Goal: Task Accomplishment & Management: Use online tool/utility

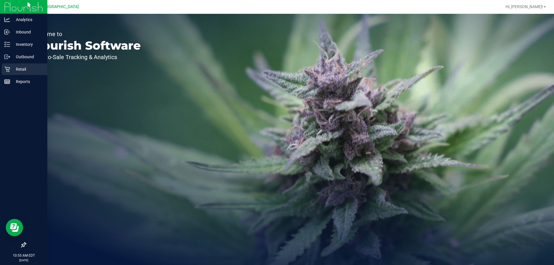
click at [13, 68] on p "Retail" at bounding box center [27, 69] width 35 height 7
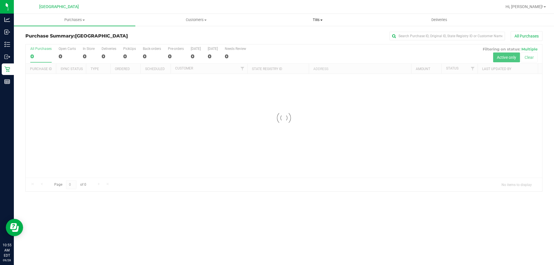
click at [321, 20] on span at bounding box center [321, 20] width 2 height 1
click at [294, 34] on span "Manage tills" at bounding box center [276, 34] width 39 height 5
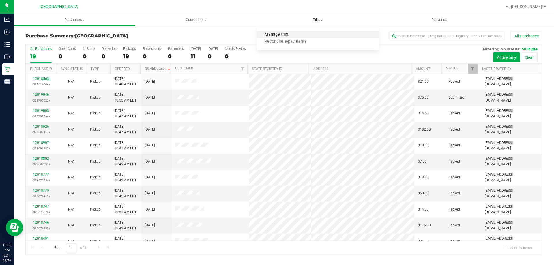
click at [291, 34] on span "Manage tills" at bounding box center [276, 34] width 39 height 5
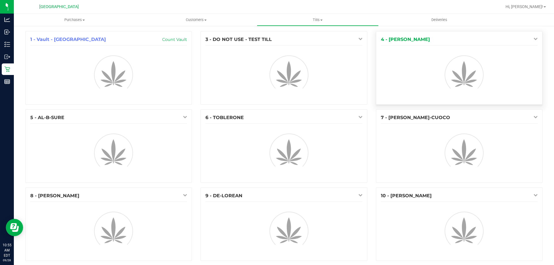
click at [533, 39] on icon at bounding box center [535, 39] width 4 height 4
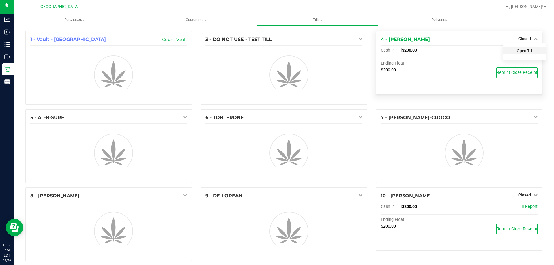
click at [517, 53] on link "Open Till" at bounding box center [524, 50] width 15 height 5
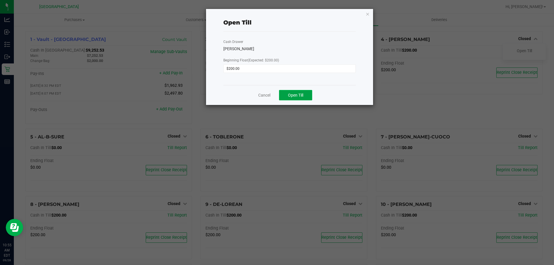
click at [299, 93] on span "Open Till" at bounding box center [295, 95] width 15 height 5
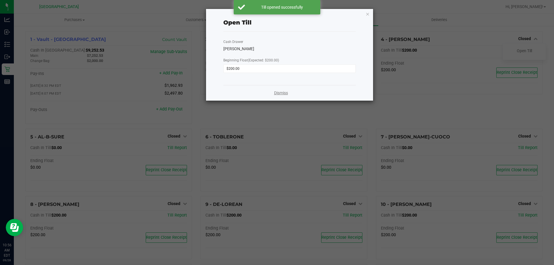
click at [277, 91] on link "Dismiss" at bounding box center [281, 93] width 14 height 6
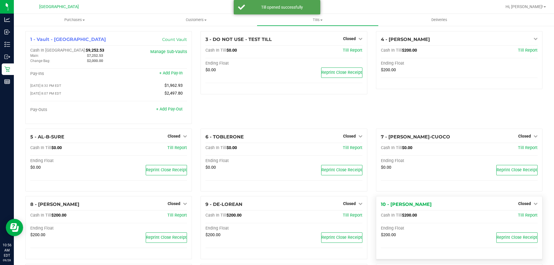
click at [535, 207] on div "10 - [PERSON_NAME] Closed Open Till Cash In Till $200.00 Till Report Ending Flo…" at bounding box center [459, 227] width 166 height 63
click at [533, 206] on icon at bounding box center [535, 204] width 4 height 4
click at [526, 215] on link "Open Till" at bounding box center [524, 215] width 15 height 5
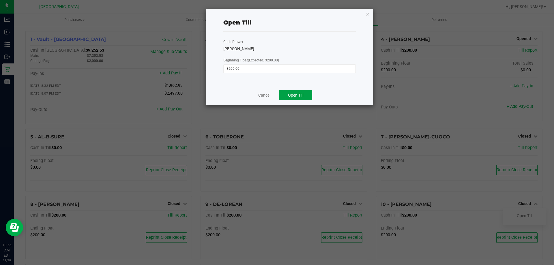
click at [301, 99] on button "Open Till" at bounding box center [295, 95] width 33 height 10
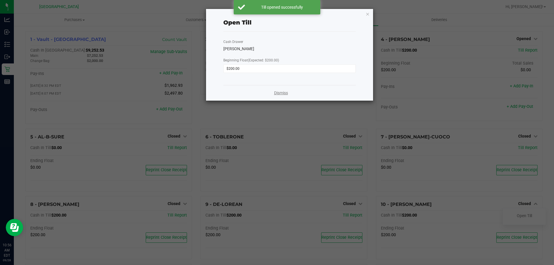
click at [284, 92] on link "Dismiss" at bounding box center [281, 93] width 14 height 6
